Goal: Information Seeking & Learning: Learn about a topic

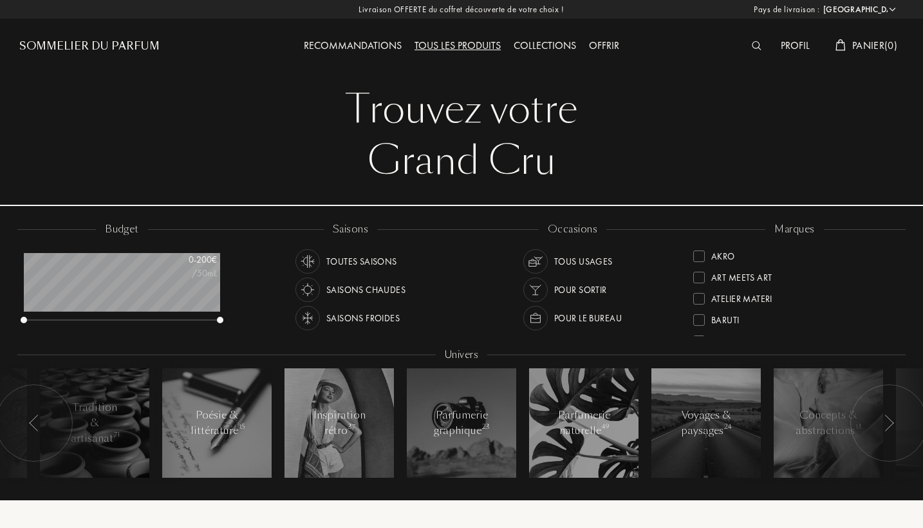
select select "FR"
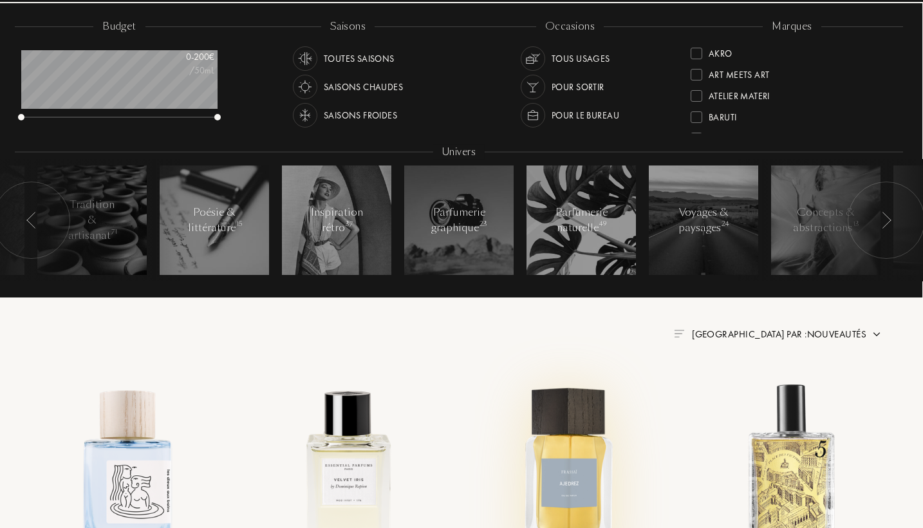
scroll to position [189, 3]
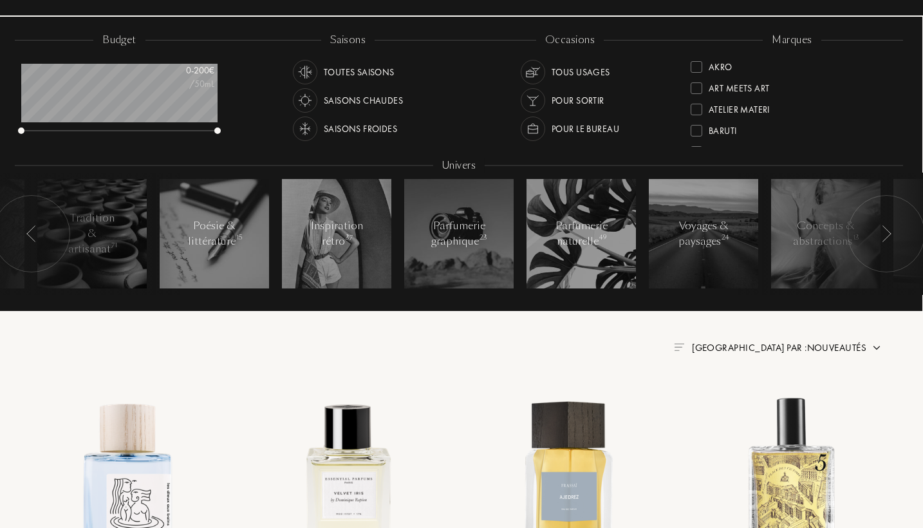
click at [46, 237] on div at bounding box center [31, 233] width 77 height 77
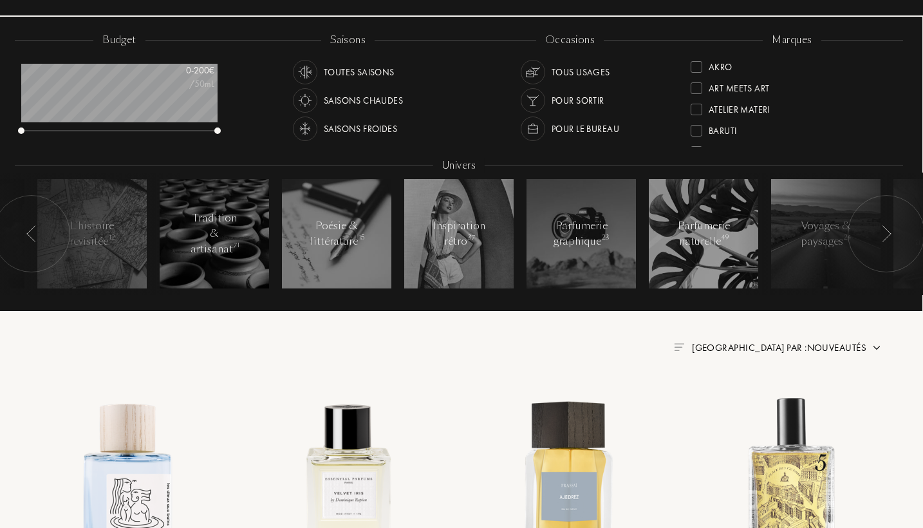
click at [46, 237] on div at bounding box center [31, 233] width 77 height 77
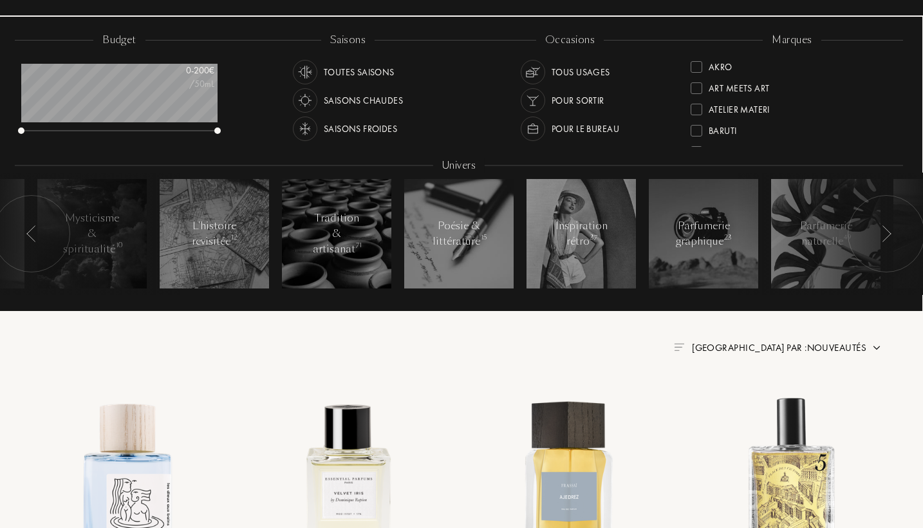
click at [46, 236] on div at bounding box center [31, 233] width 77 height 77
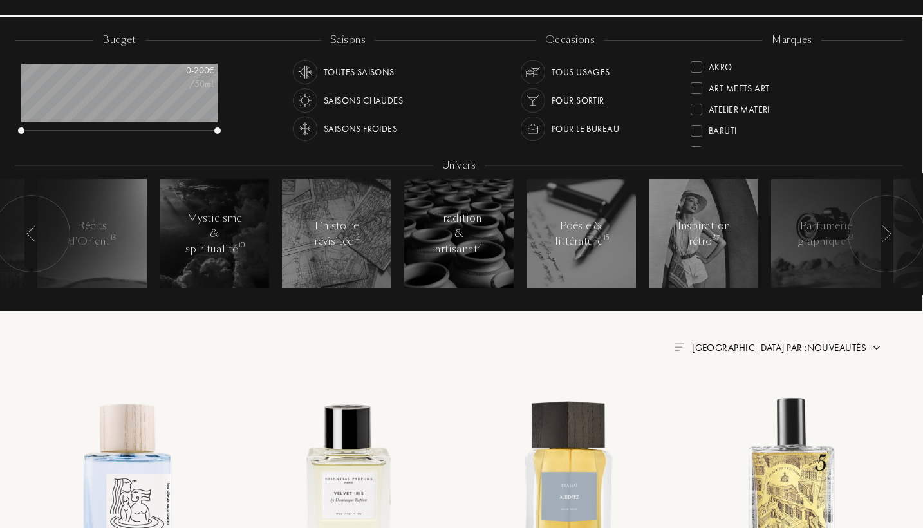
click at [46, 236] on div at bounding box center [31, 233] width 77 height 77
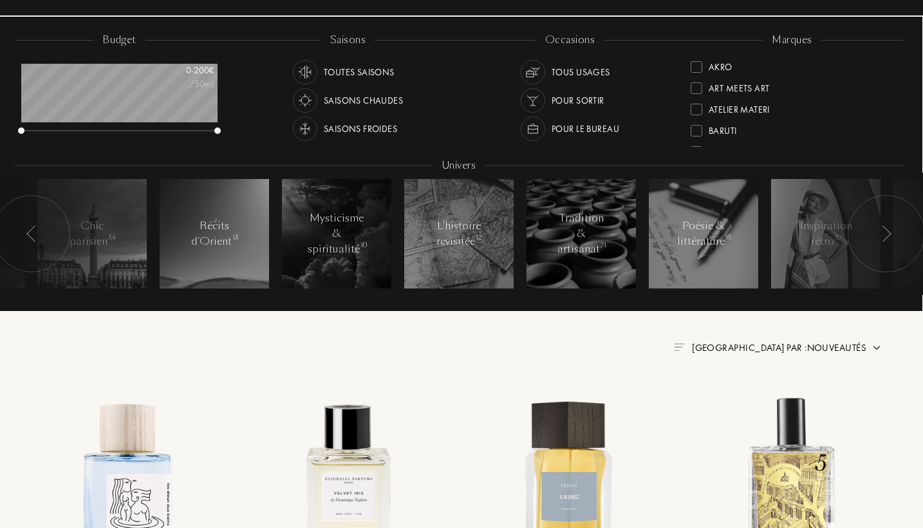
click at [122, 233] on div at bounding box center [83, 233] width 193 height 122
click at [122, 241] on div at bounding box center [83, 233] width 193 height 122
click at [22, 223] on div at bounding box center [31, 233] width 77 height 77
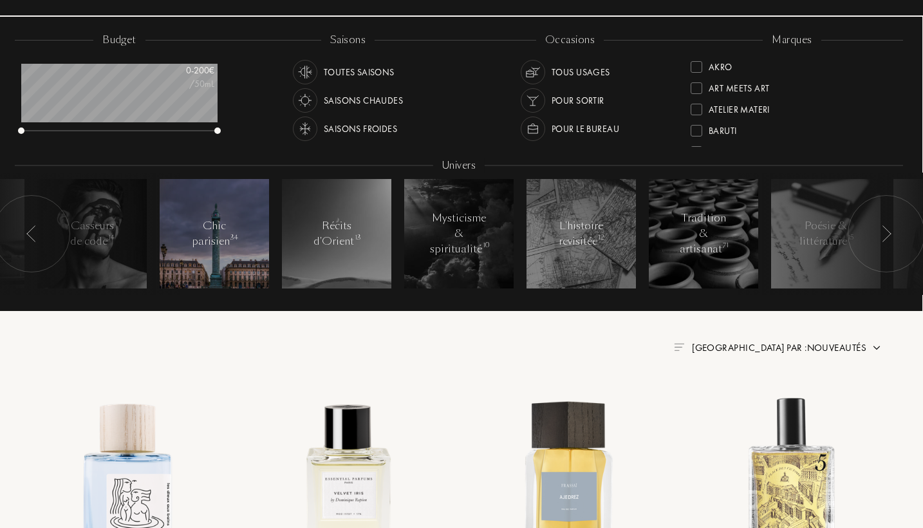
click at [202, 229] on div "Chic parisien 34" at bounding box center [214, 233] width 55 height 31
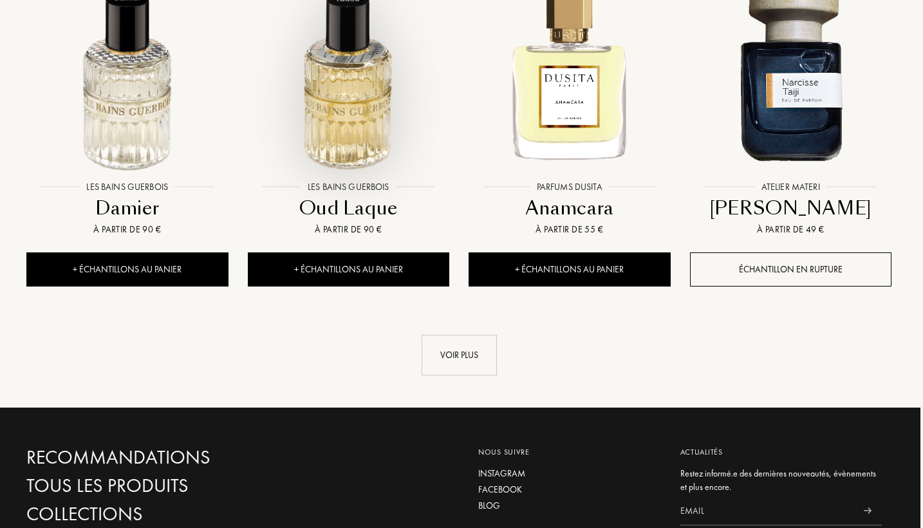
scroll to position [1328, 3]
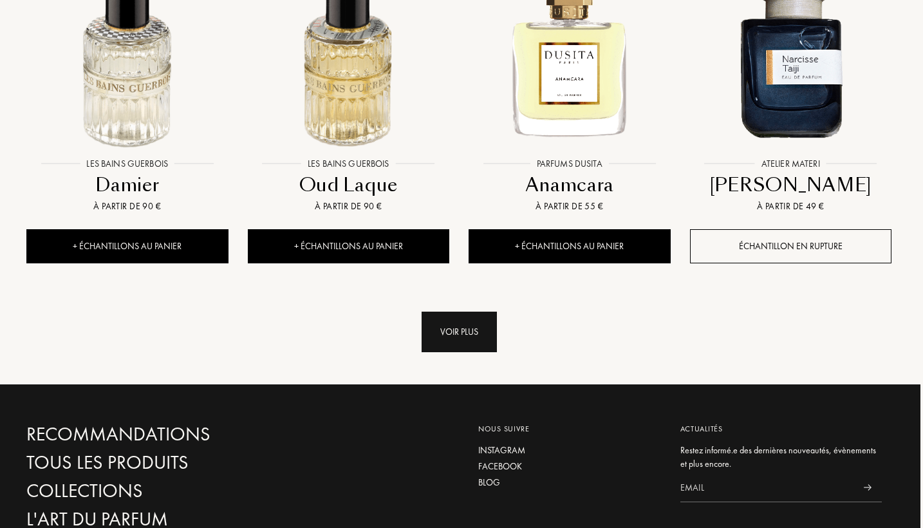
click at [450, 315] on div "Voir plus" at bounding box center [458, 331] width 75 height 41
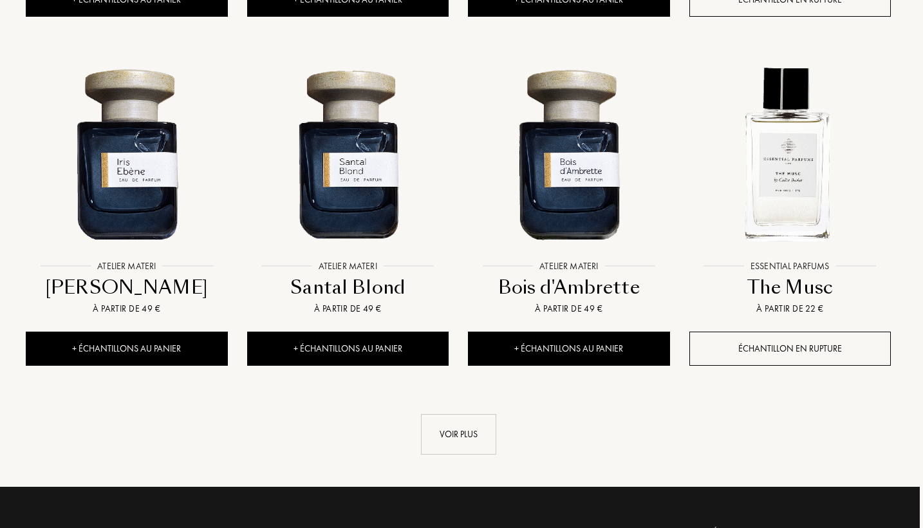
scroll to position [2331, 3]
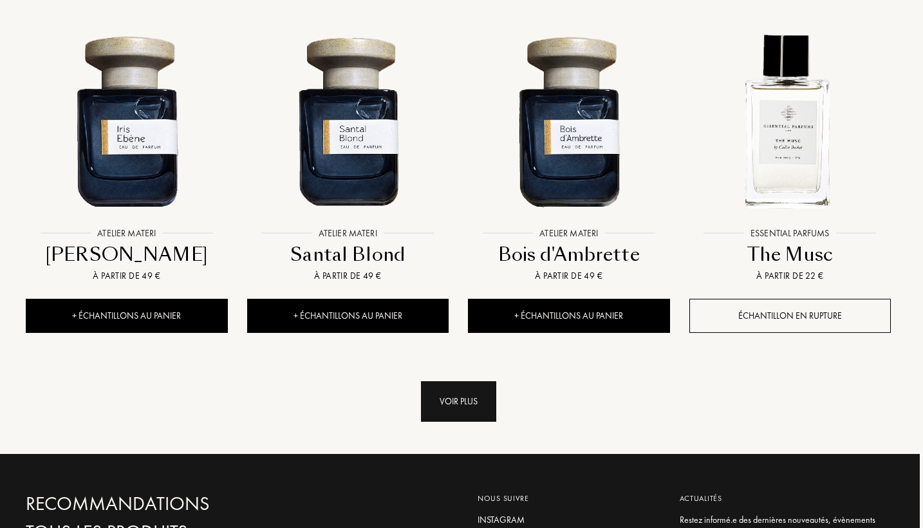
click at [463, 383] on div "Voir plus" at bounding box center [458, 401] width 75 height 41
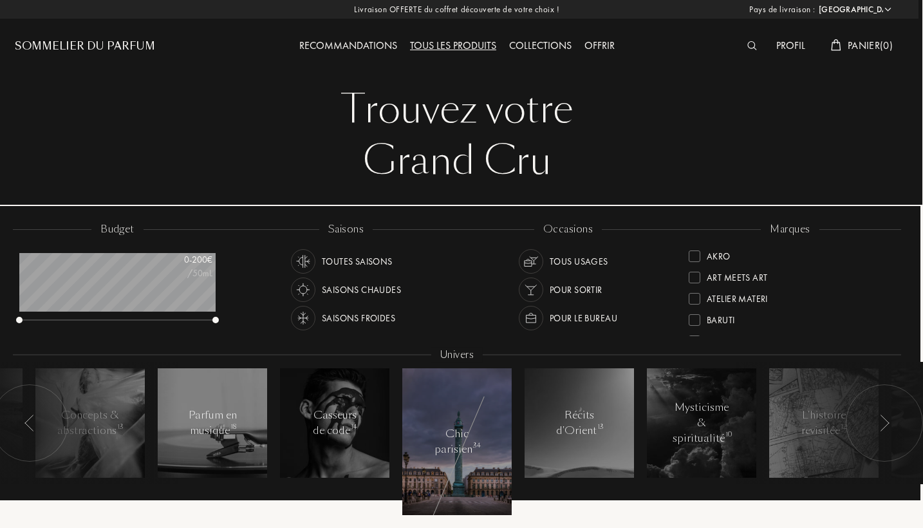
scroll to position [0, 5]
click at [753, 48] on img at bounding box center [752, 45] width 10 height 9
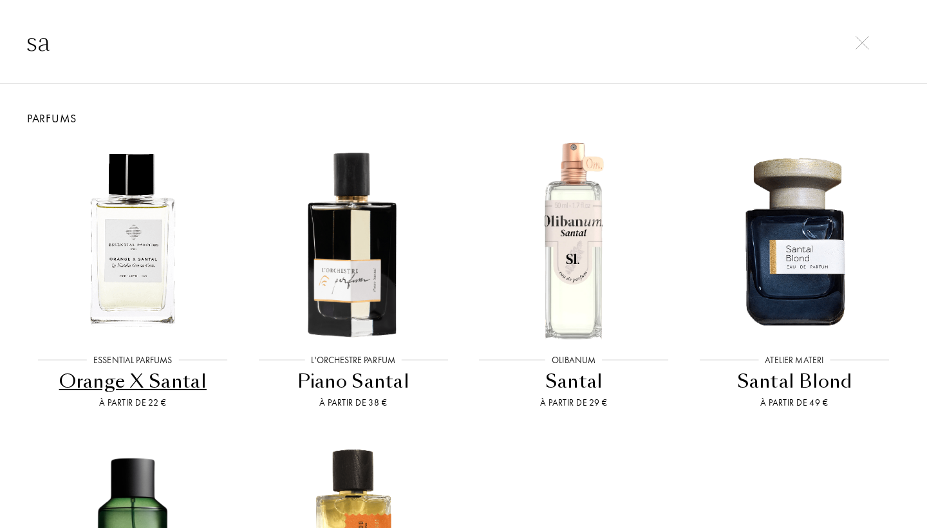
type input "s"
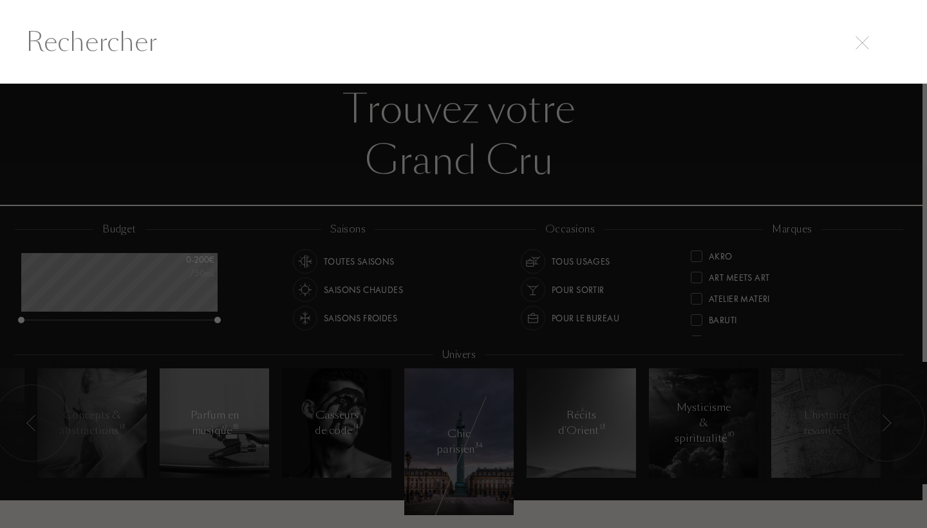
click at [865, 39] on img at bounding box center [862, 43] width 14 height 14
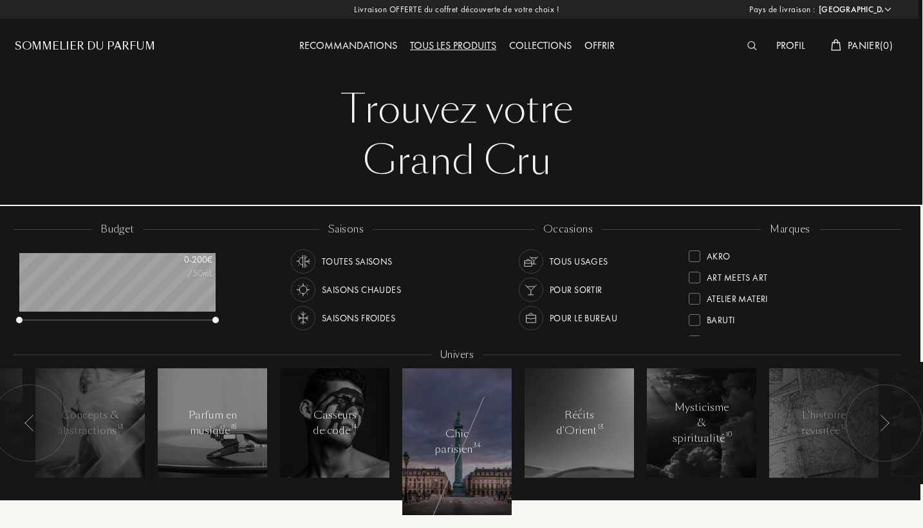
click at [432, 44] on div "Tous les produits" at bounding box center [452, 46] width 99 height 17
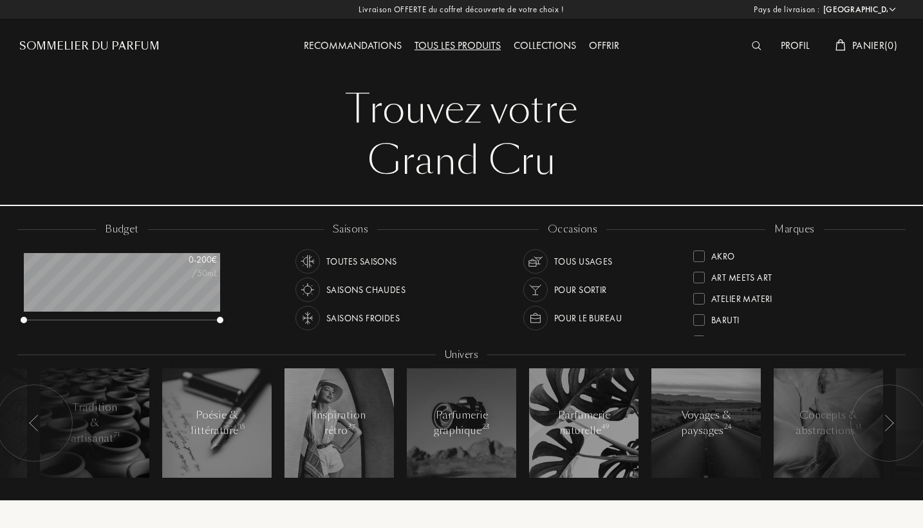
select select "FR"
click at [754, 48] on img at bounding box center [757, 45] width 10 height 9
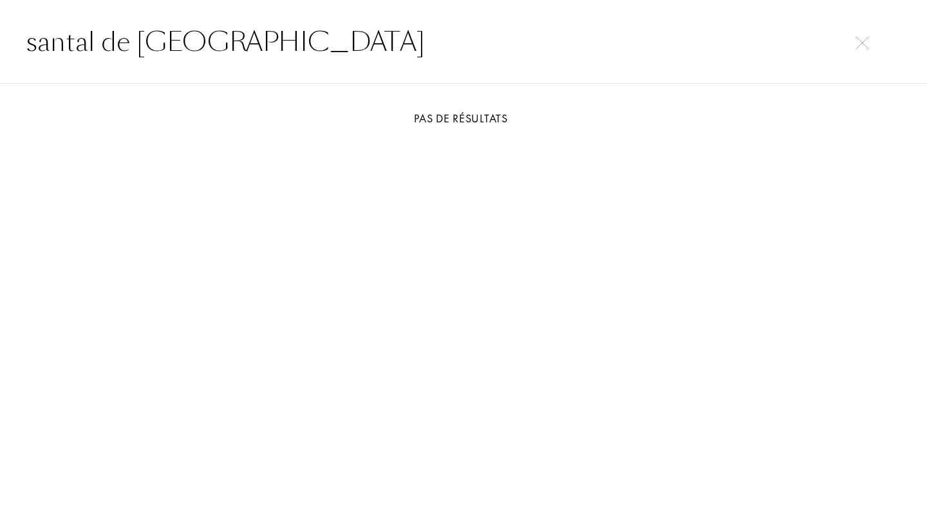
click at [133, 44] on input "santal de [GEOGRAPHIC_DATA]" at bounding box center [463, 42] width 927 height 39
click at [134, 44] on input "santal de [GEOGRAPHIC_DATA]" at bounding box center [463, 42] width 927 height 39
click at [876, 46] on input "santal de [GEOGRAPHIC_DATA]" at bounding box center [463, 42] width 927 height 39
type input "santal de [GEOGRAPHIC_DATA]"
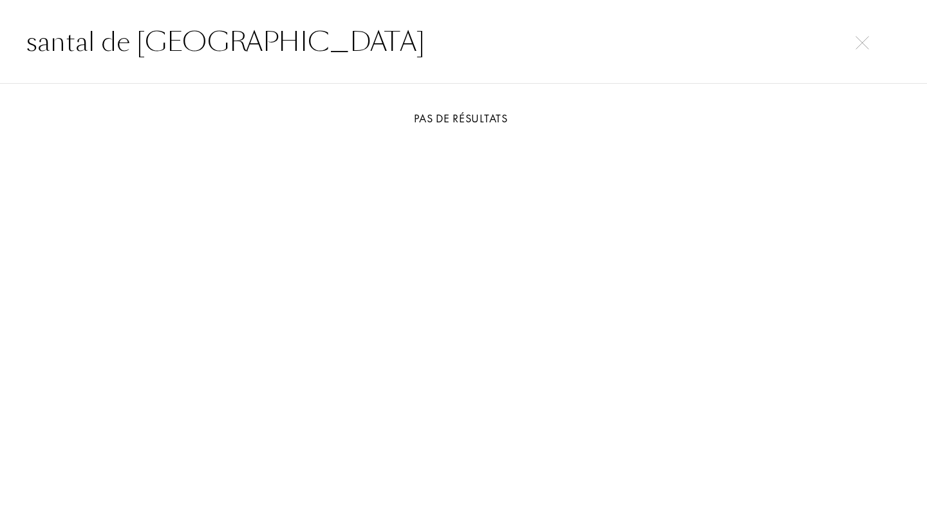
click at [867, 46] on img at bounding box center [862, 43] width 14 height 14
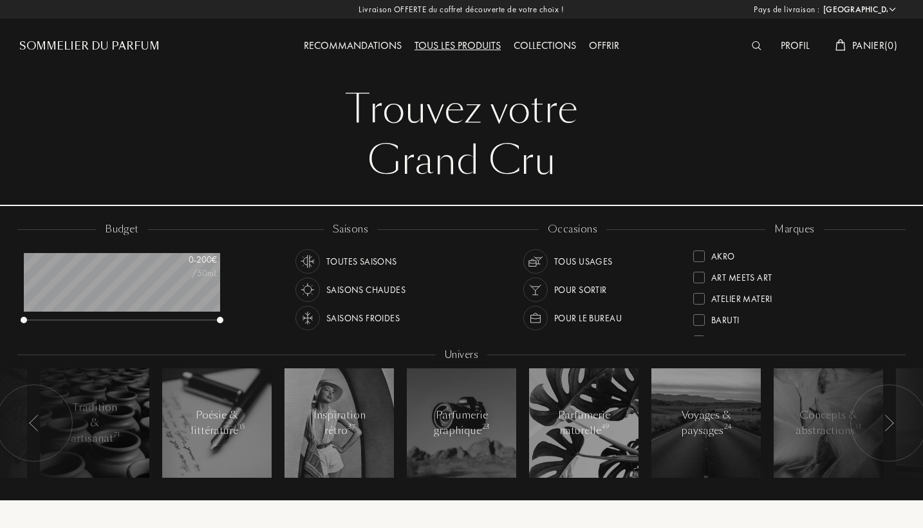
click at [331, 316] on div "Saisons froides" at bounding box center [362, 318] width 73 height 24
click at [539, 284] on img at bounding box center [535, 290] width 18 height 18
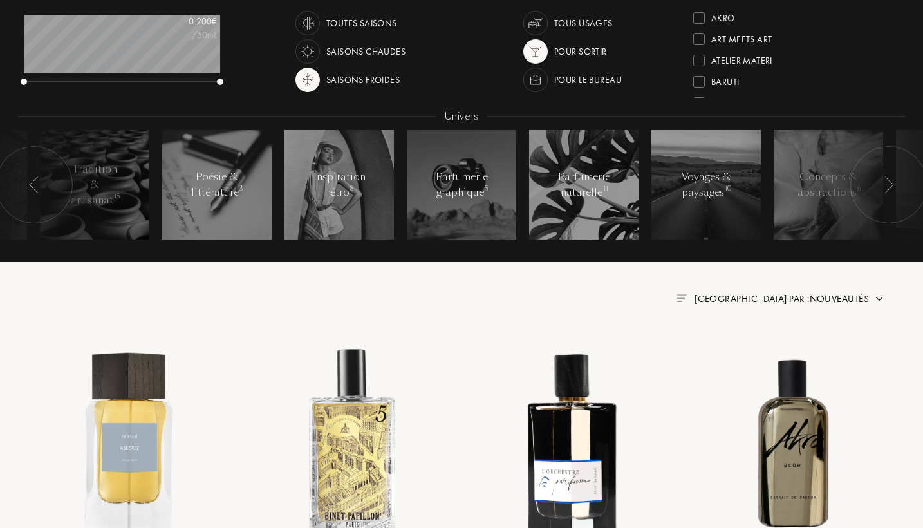
scroll to position [214, 0]
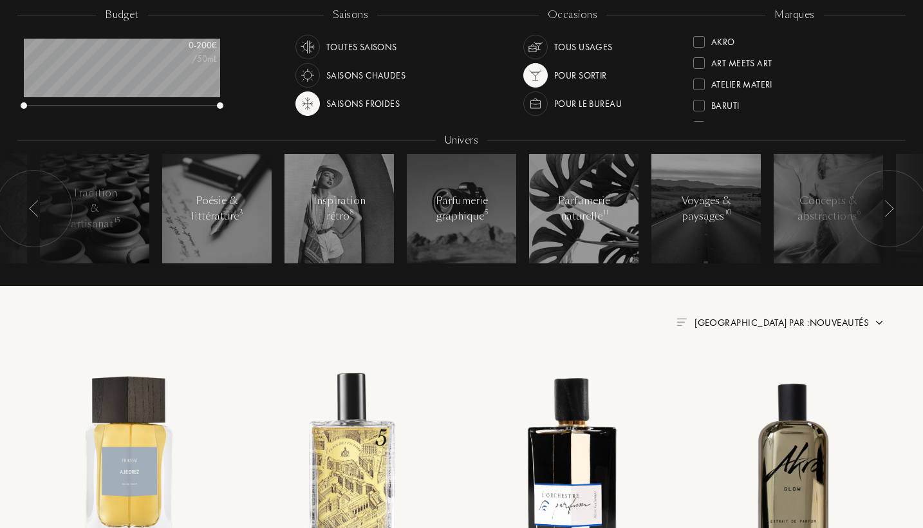
click at [540, 68] on img at bounding box center [535, 75] width 18 height 18
click at [531, 39] on img at bounding box center [535, 47] width 18 height 18
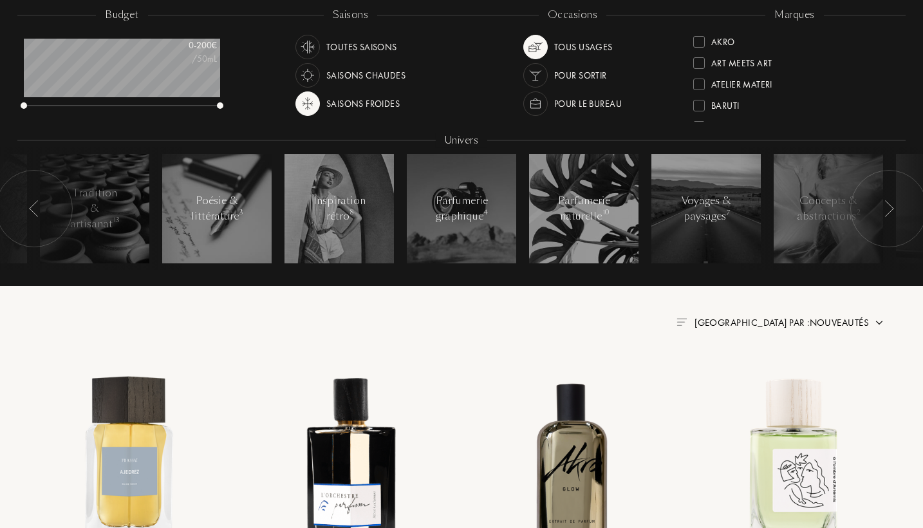
click at [533, 71] on img at bounding box center [535, 75] width 18 height 18
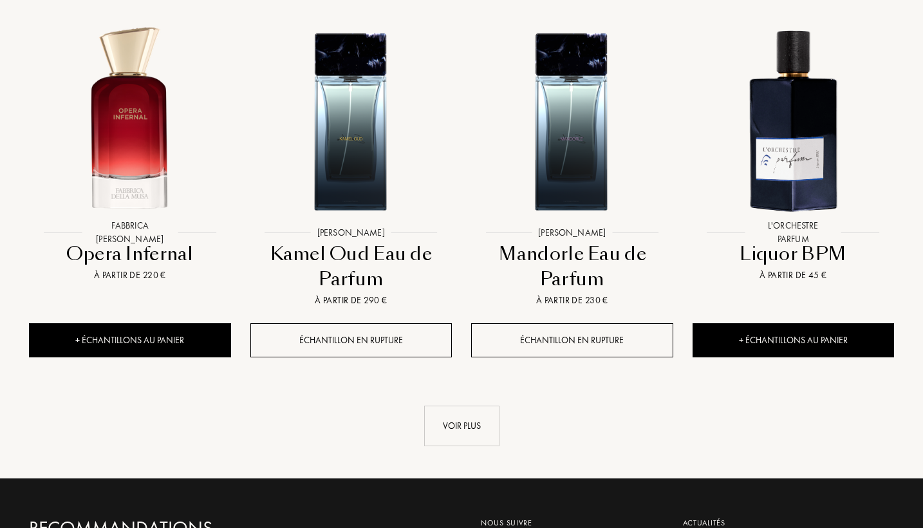
scroll to position [1260, 0]
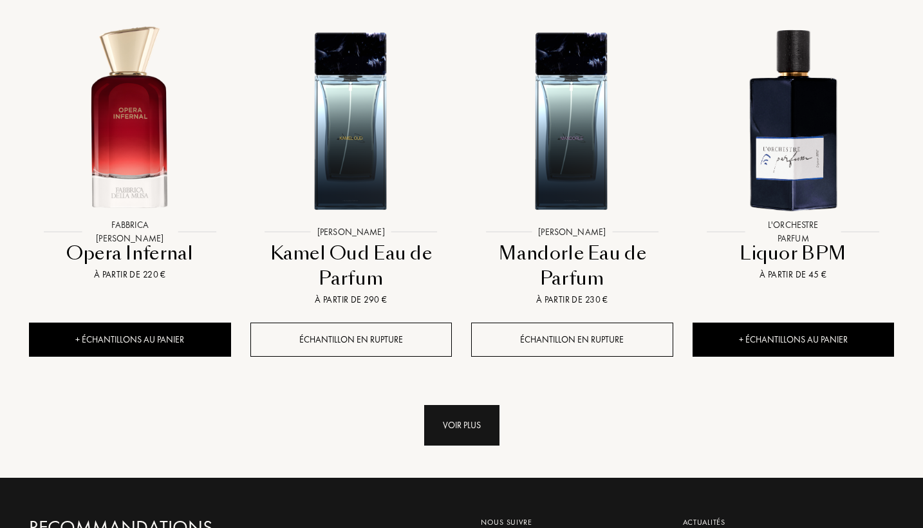
click at [458, 408] on div "Voir plus" at bounding box center [461, 425] width 75 height 41
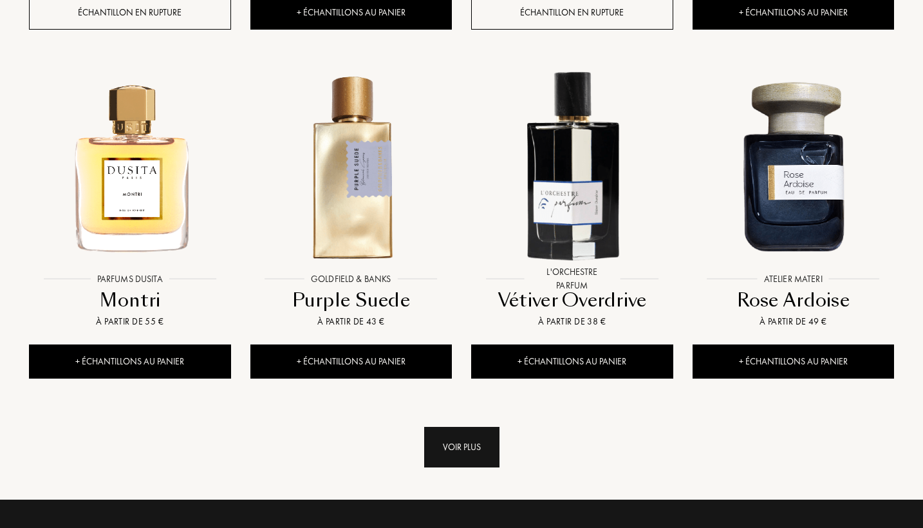
scroll to position [2282, 0]
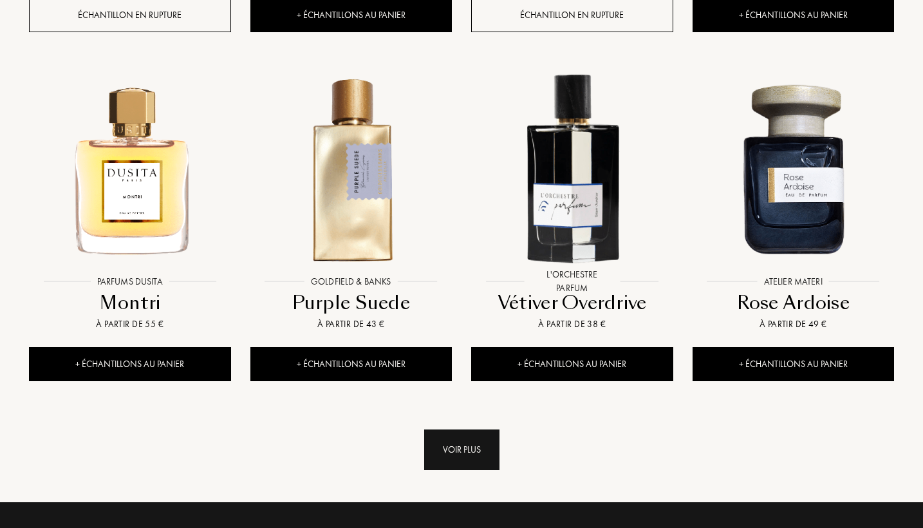
click at [465, 448] on div "Voir plus" at bounding box center [461, 449] width 75 height 41
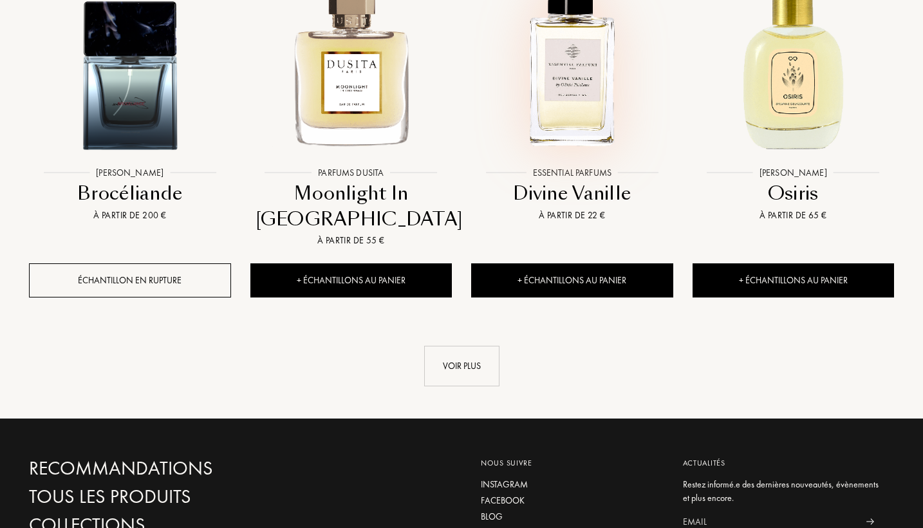
scroll to position [3443, 0]
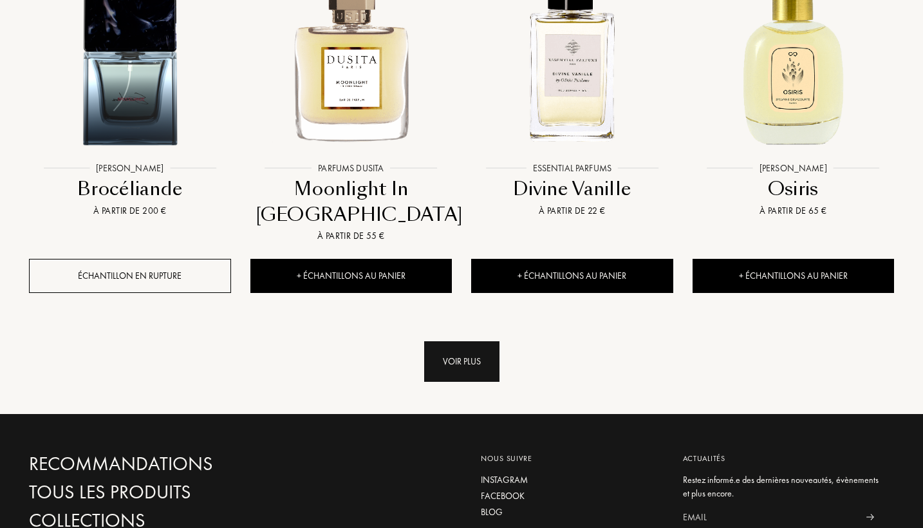
click at [471, 357] on div "Voir plus" at bounding box center [461, 361] width 75 height 41
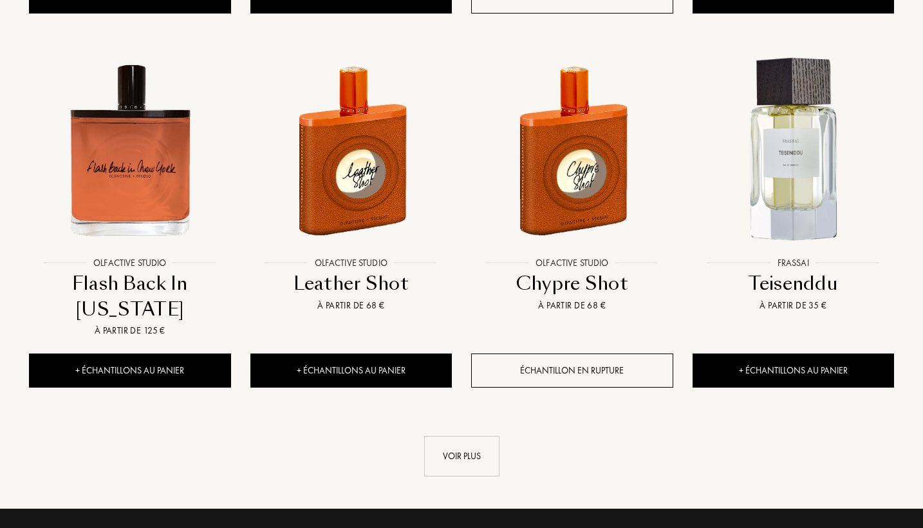
scroll to position [4419, 0]
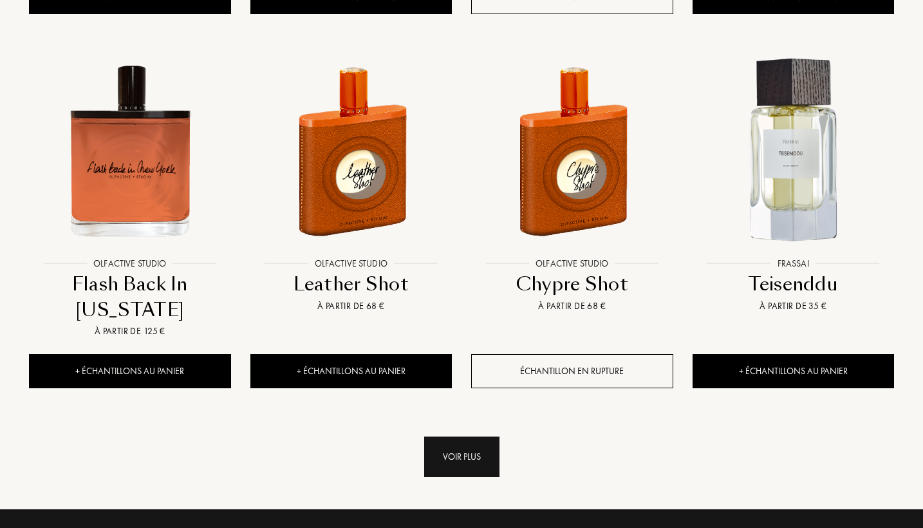
click at [447, 444] on div "Voir plus" at bounding box center [461, 456] width 75 height 41
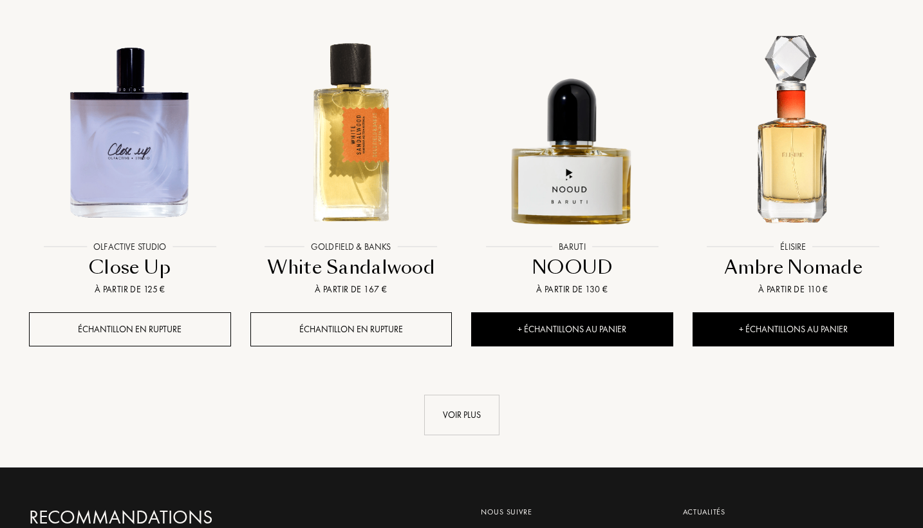
scroll to position [5535, 0]
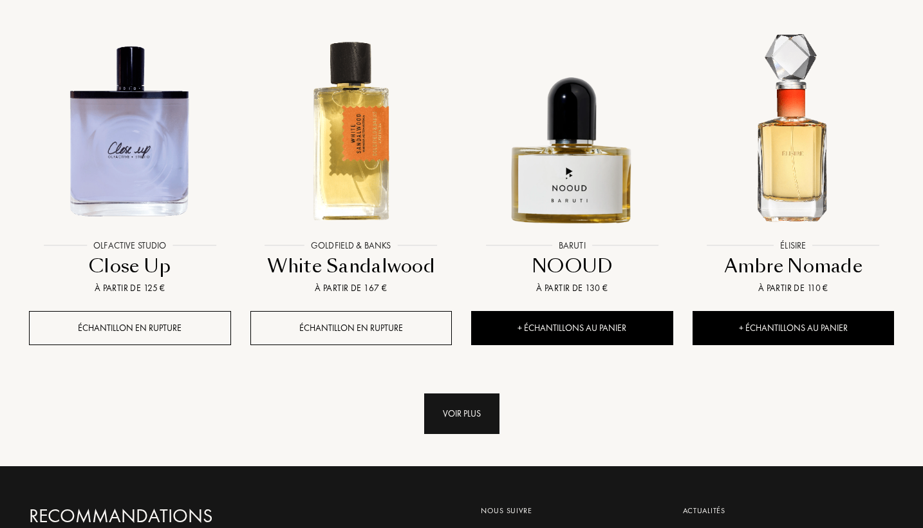
click at [459, 422] on div "Voir plus" at bounding box center [461, 413] width 75 height 41
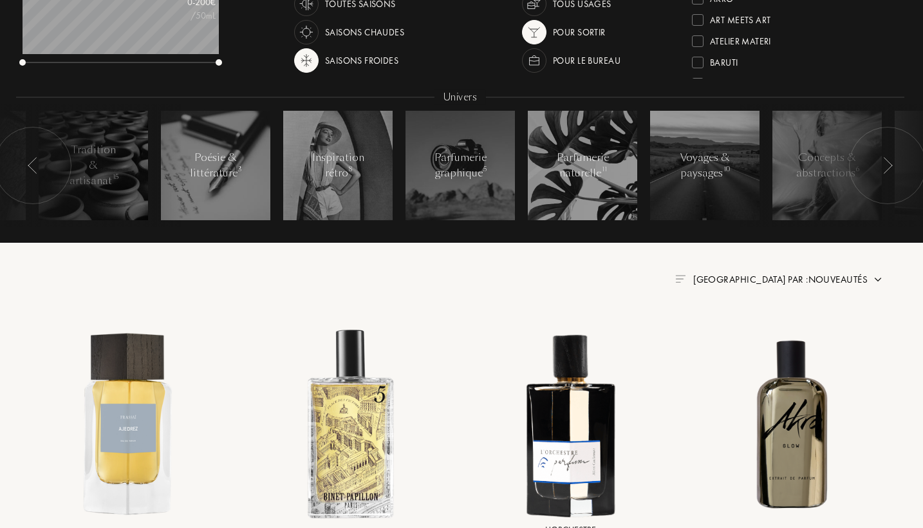
scroll to position [246, 1]
